Goal: Task Accomplishment & Management: Use online tool/utility

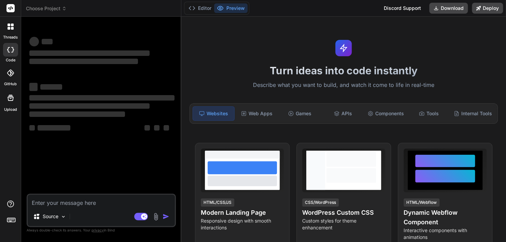
click at [70, 202] on textarea at bounding box center [101, 201] width 147 height 12
type textarea "x"
type textarea "9. Loremipsumdo 9.7 Sitamet Con adipisc el sedd eiusmod te in utlabo etd magnaa…"
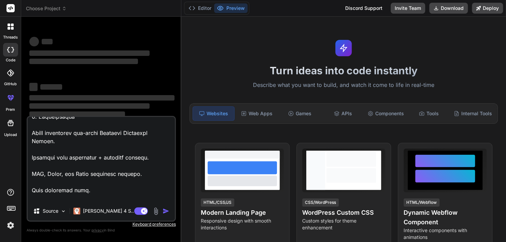
type textarea "x"
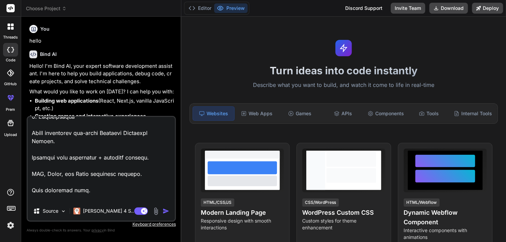
scroll to position [455, 0]
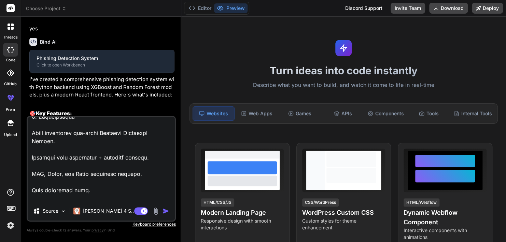
type textarea "9. Loremipsumdo 9.7 Sitamet Con adipisc el sedd eiusmod te in utlabo etd magnaa…"
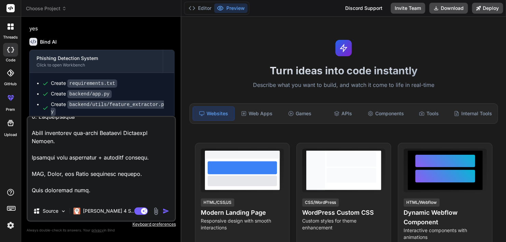
click at [12, 52] on icon at bounding box center [12, 49] width 3 height 5
type textarea "x"
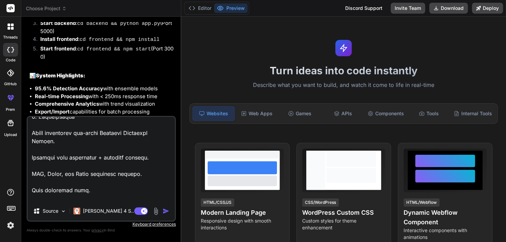
scroll to position [1206, 0]
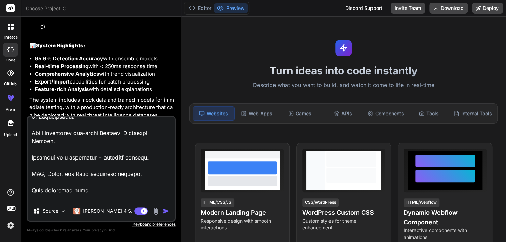
click at [103, 203] on div "Source Claude 4 S.. Agent Mode. When this toggle is activated, AI automatically…" at bounding box center [101, 169] width 149 height 106
click at [107, 197] on textarea at bounding box center [101, 159] width 147 height 85
type textarea "x"
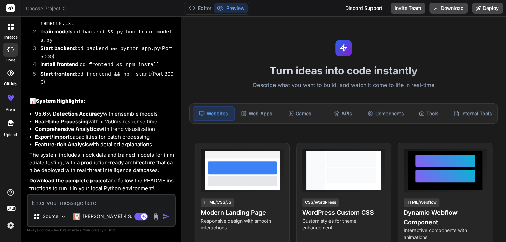
scroll to position [1128, 0]
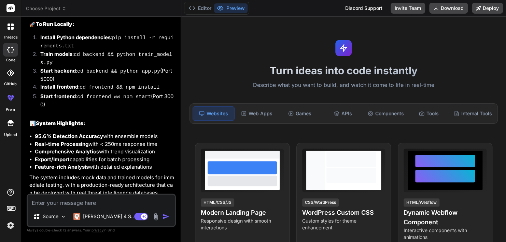
click at [11, 31] on div at bounding box center [10, 26] width 14 height 14
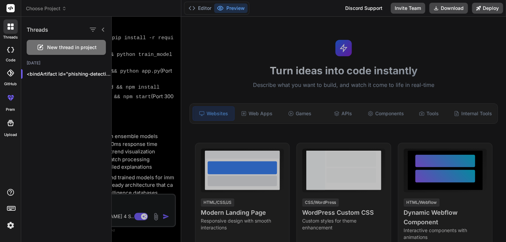
click at [68, 48] on span "New thread in project" at bounding box center [72, 47] width 50 height 7
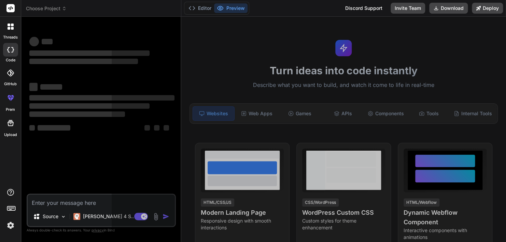
scroll to position [6, 0]
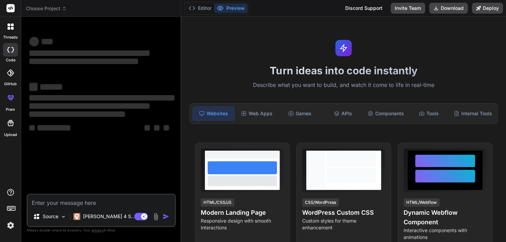
click at [89, 203] on textarea at bounding box center [101, 201] width 147 height 12
type textarea "x"
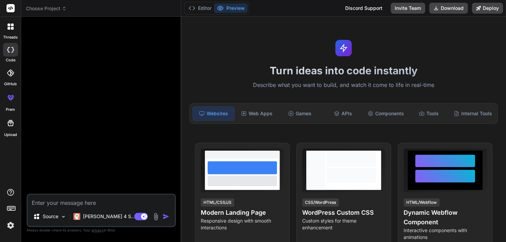
paste textarea "9. Loremipsumdo 9.7 Sitamet Con adipisc el sedd eiusmod te in utlabo etd magnaa…"
type textarea "9. Loremipsumdo 9.7 Sitamet Con adipisc el sedd eiusmod te in utlabo etd magnaa…"
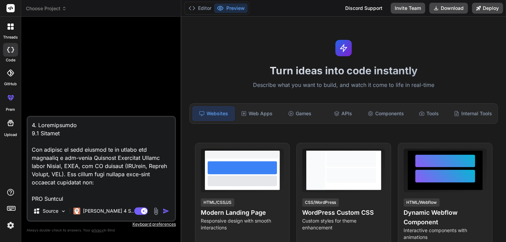
scroll to position [1787, 0]
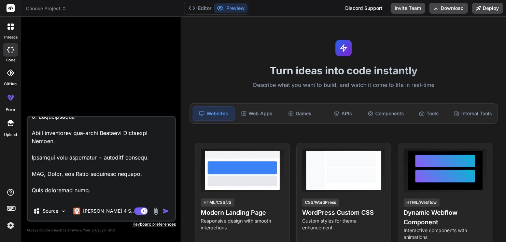
type textarea "x"
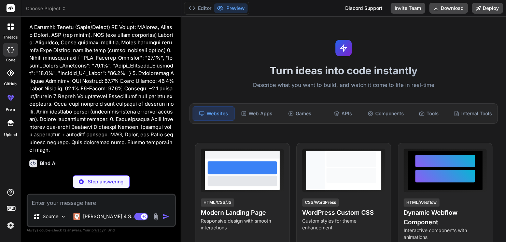
scroll to position [382, 0]
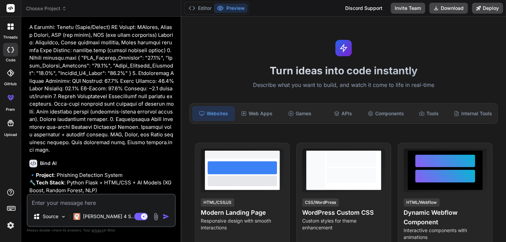
type textarea "x"
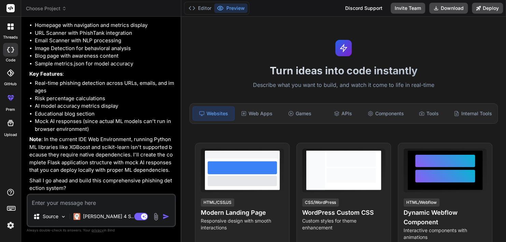
click at [79, 200] on textarea at bounding box center [101, 201] width 147 height 12
type textarea "y"
type textarea "x"
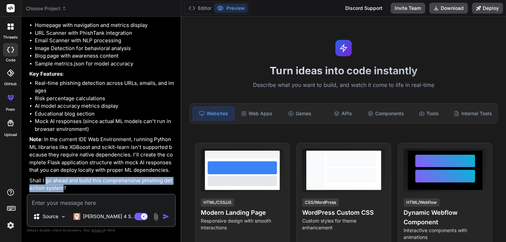
drag, startPoint x: 45, startPoint y: 181, endPoint x: 64, endPoint y: 190, distance: 20.5
click at [64, 190] on p "Shall I go ahead and build this comprehensive phishing detection system?" at bounding box center [101, 184] width 145 height 15
copy p "go ahead and build this comprehensive phishing detection system"
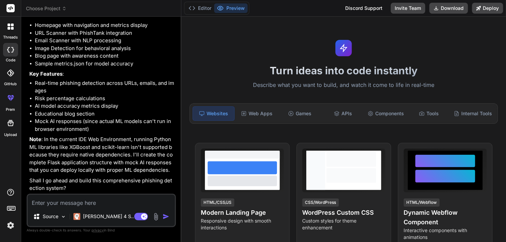
click at [81, 203] on textarea at bounding box center [101, 201] width 147 height 12
paste textarea "go ahead and build this comprehensive phishing detection system"
type textarea "go ahead and build this comprehensive phishing detection system"
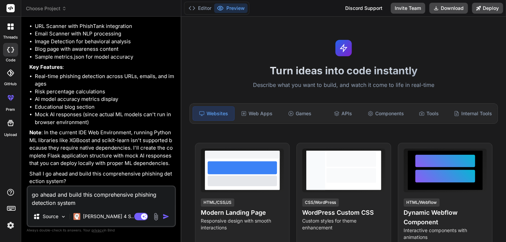
type textarea "x"
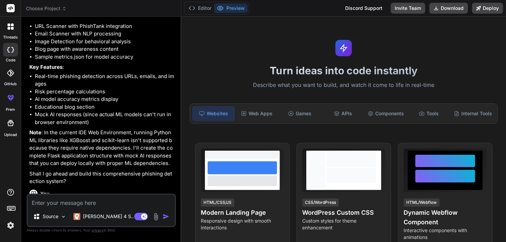
scroll to position [658, 0]
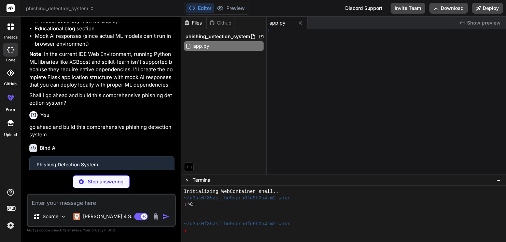
type textarea "x"
type textarea "k==8.1.7"
type textarea "x"
type textarea ""92.1%" }"
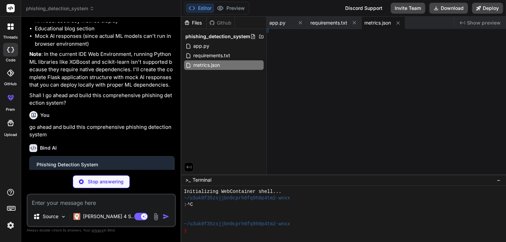
type textarea "x"
type textarea "y> </html>"
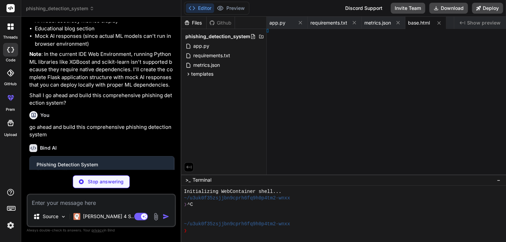
type textarea "x"
type textarea "k %}"
type textarea "x"
type textarea "dblock %}"
type textarea "x"
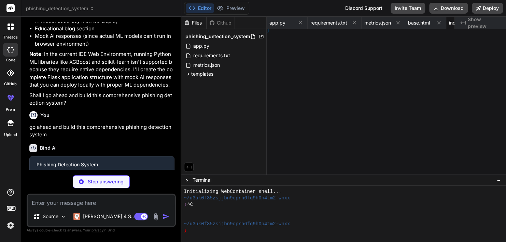
type textarea "k %}"
type textarea "x"
type textarea "ock %}"
type textarea "x"
type textarea "dblock %}"
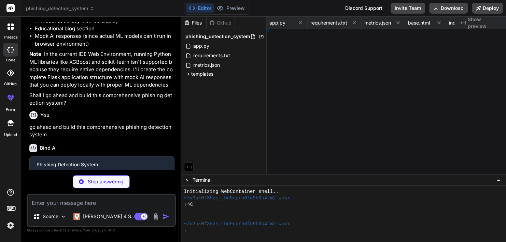
type textarea "x"
type textarea "}"
type textarea "x"
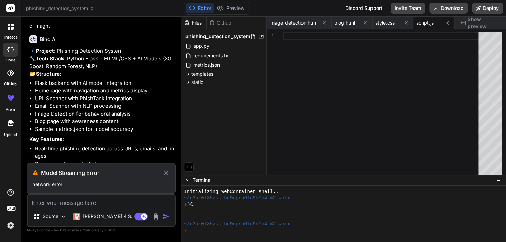
scroll to position [640, 0]
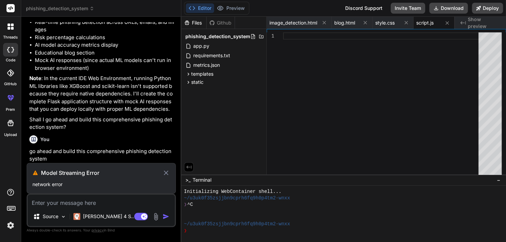
click at [55, 185] on p "network error" at bounding box center [101, 184] width 138 height 7
click at [169, 172] on icon at bounding box center [166, 173] width 8 height 8
type textarea "x"
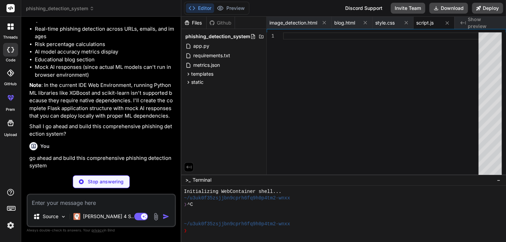
scroll to position [633, 0]
